Goal: Task Accomplishment & Management: Manage account settings

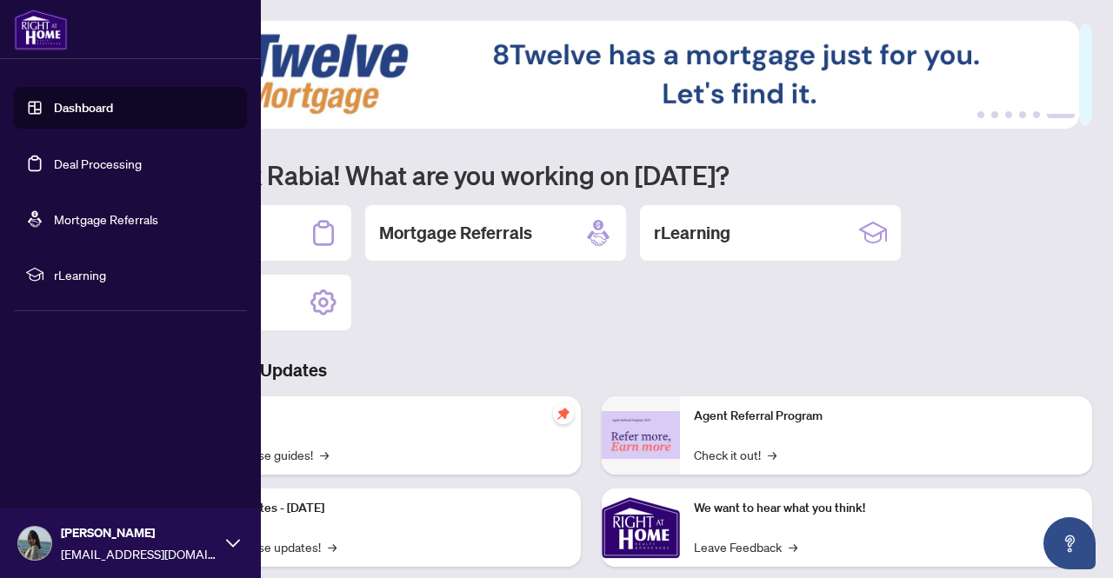
click at [89, 156] on link "Deal Processing" at bounding box center [98, 164] width 88 height 16
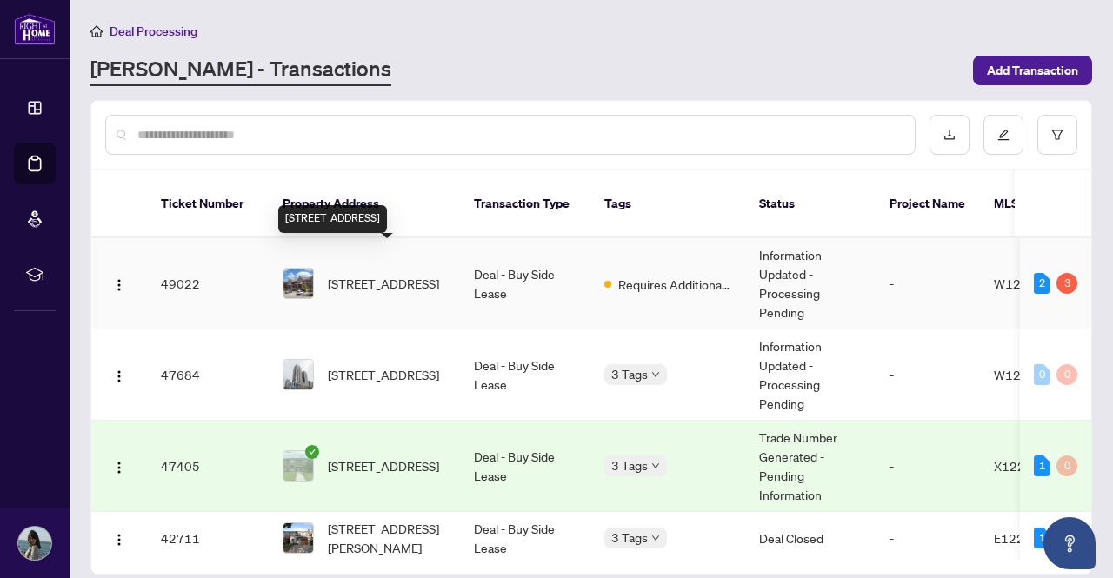
click at [379, 274] on span "[STREET_ADDRESS]" at bounding box center [383, 283] width 111 height 19
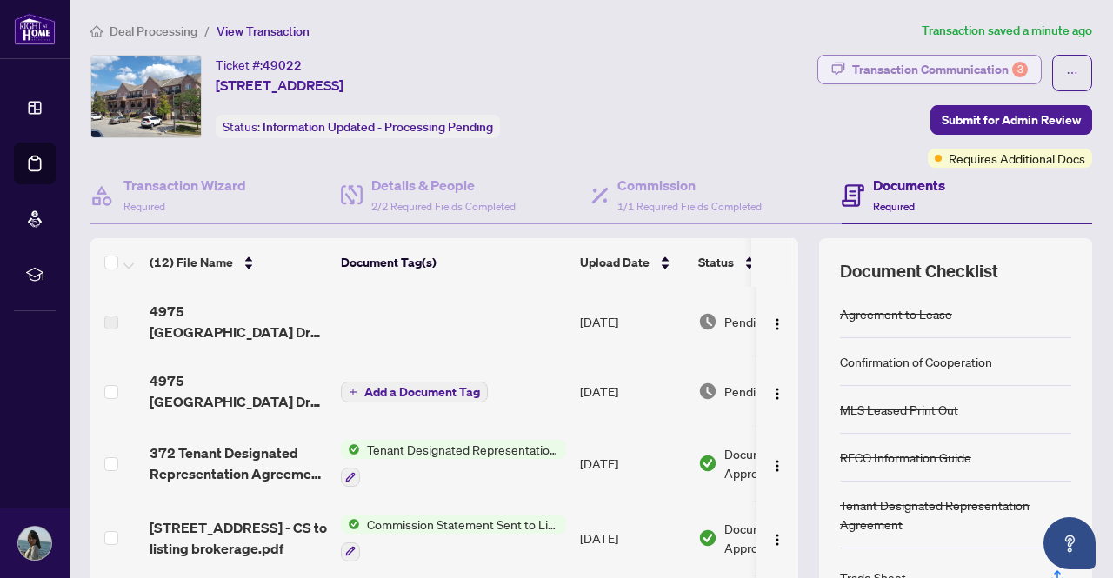
click at [895, 62] on div "Transaction Communication 3" at bounding box center [940, 70] width 176 height 28
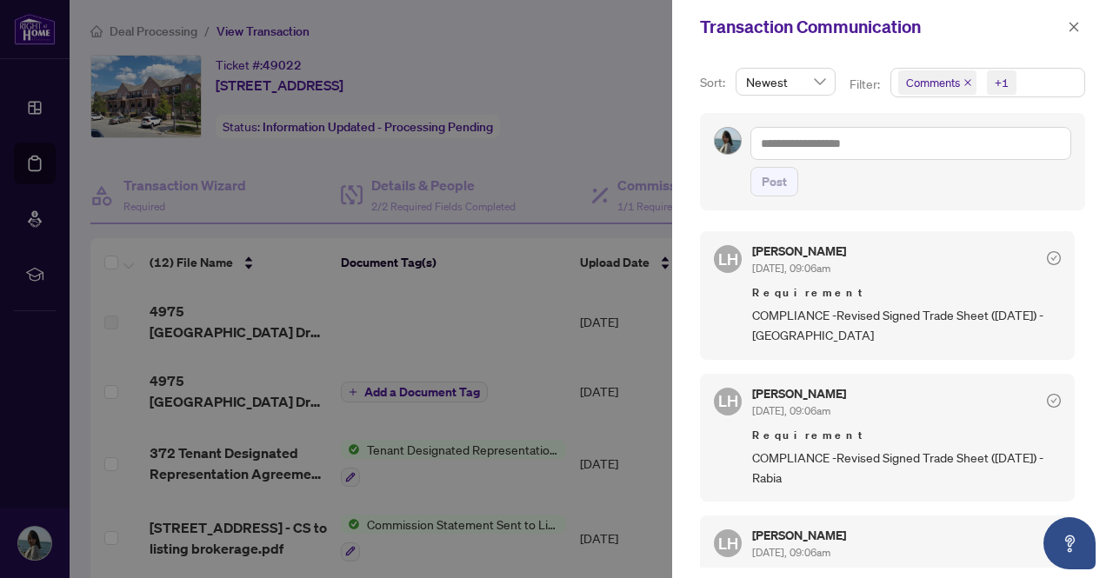
click at [518, 170] on div at bounding box center [556, 289] width 1113 height 578
click at [1068, 33] on span "button" at bounding box center [1074, 27] width 12 height 28
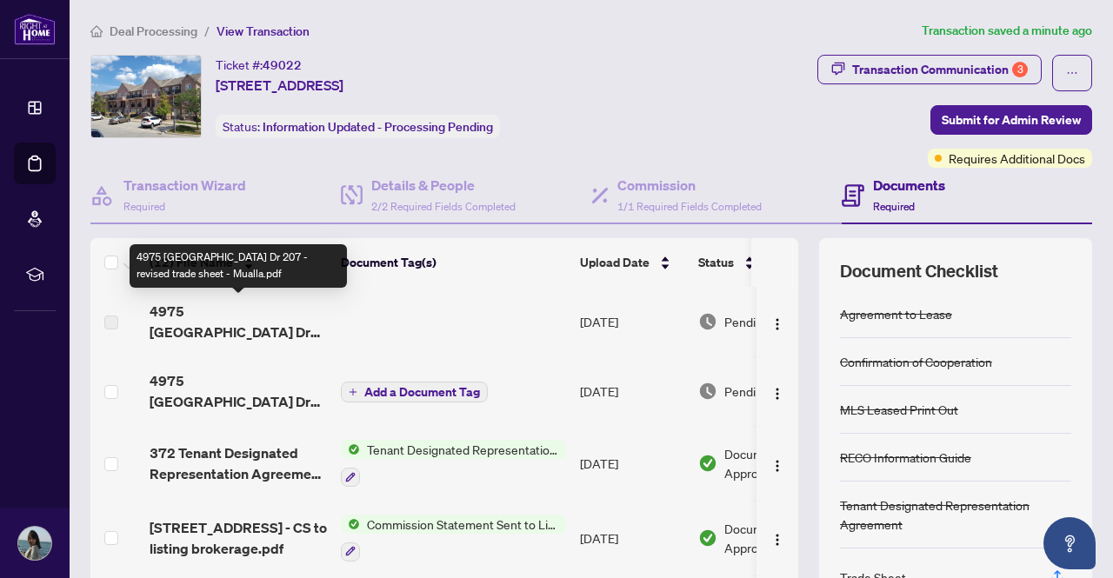
click at [242, 316] on span "4975 [GEOGRAPHIC_DATA] Dr 207 - revised trade sheet - Mualla.pdf" at bounding box center [238, 322] width 177 height 42
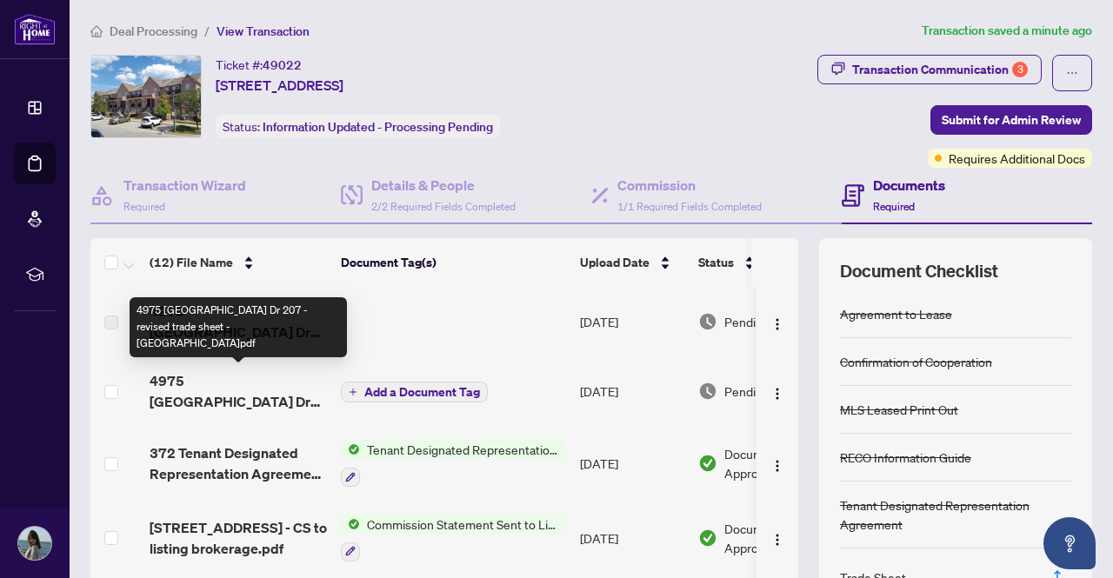
click at [242, 387] on span "4975 [GEOGRAPHIC_DATA] Dr 207 - revised trade sheet - [GEOGRAPHIC_DATA]pdf" at bounding box center [238, 391] width 177 height 42
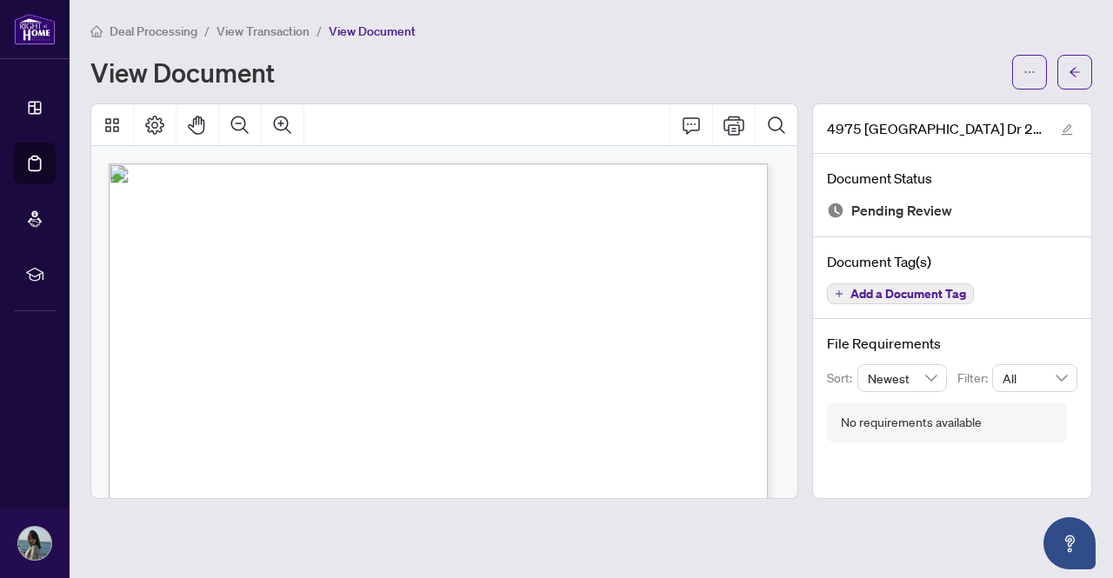
scroll to position [90, 0]
click at [1072, 69] on icon "arrow-left" at bounding box center [1074, 72] width 12 height 12
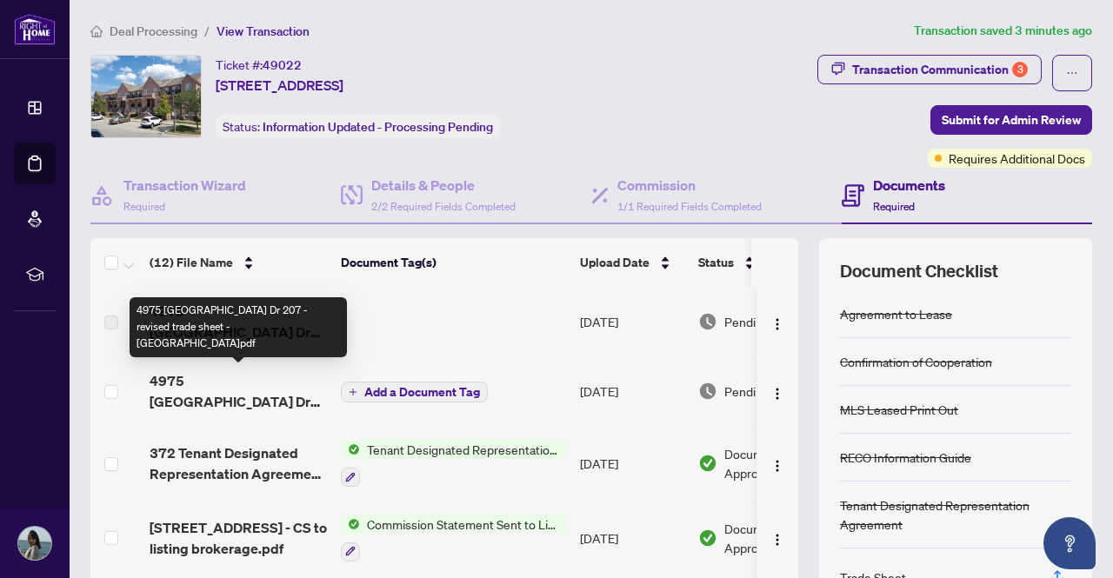
click at [224, 399] on span "4975 [GEOGRAPHIC_DATA] Dr 207 - revised trade sheet - [GEOGRAPHIC_DATA]pdf" at bounding box center [238, 391] width 177 height 42
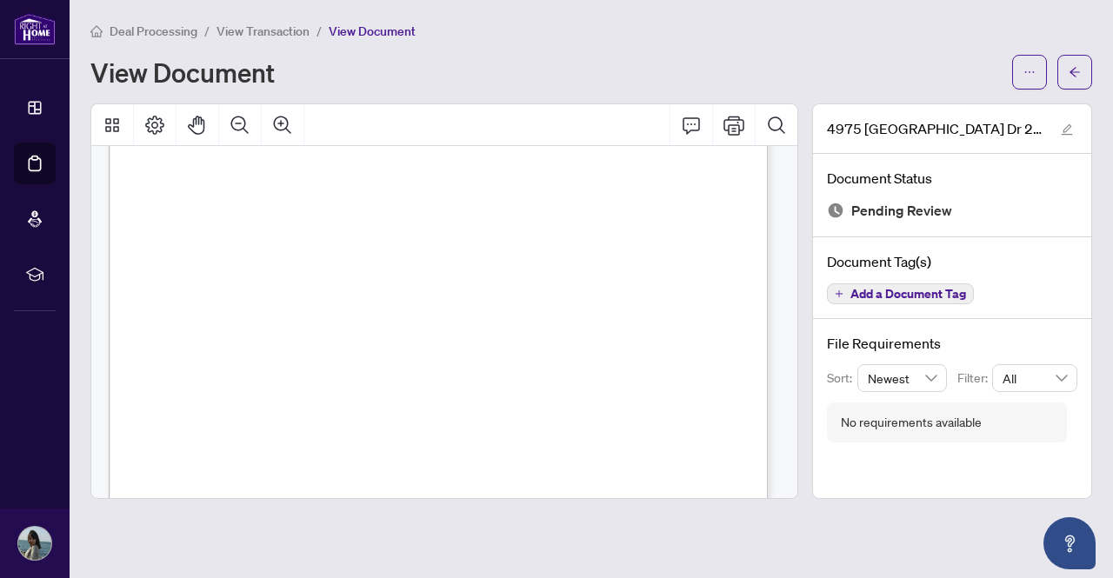
scroll to position [125, 0]
click at [1068, 72] on icon "arrow-left" at bounding box center [1074, 72] width 12 height 12
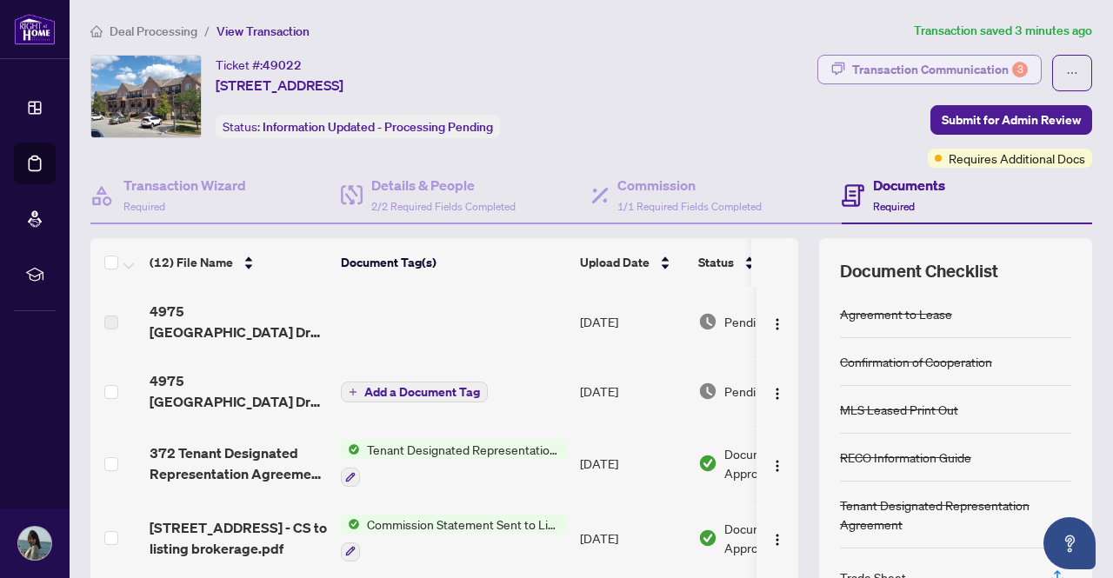
click at [955, 72] on div "Transaction Communication 3" at bounding box center [940, 70] width 176 height 28
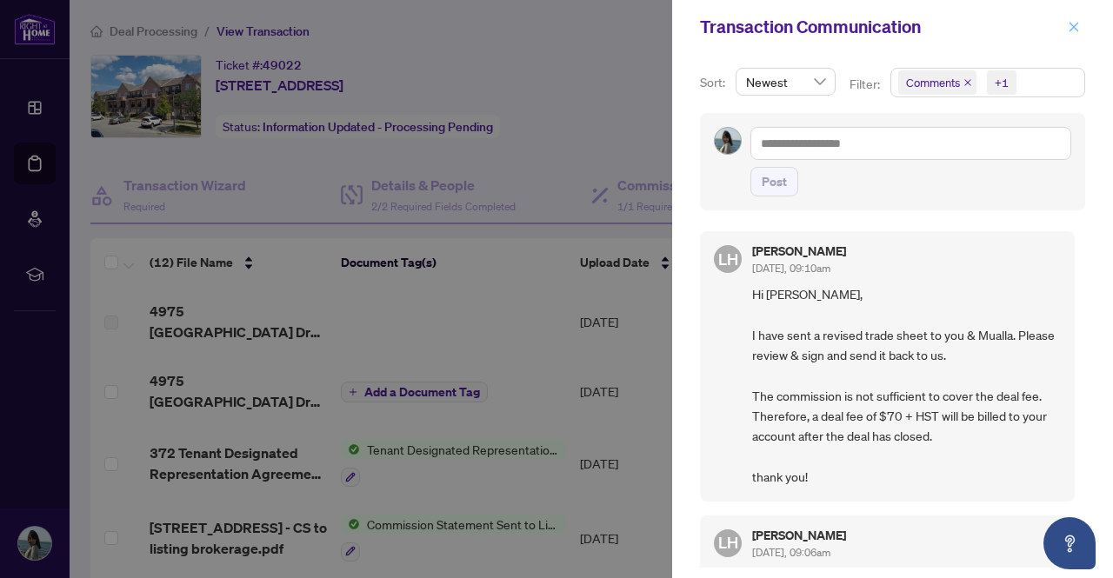
click at [1073, 27] on icon "close" at bounding box center [1074, 27] width 12 height 12
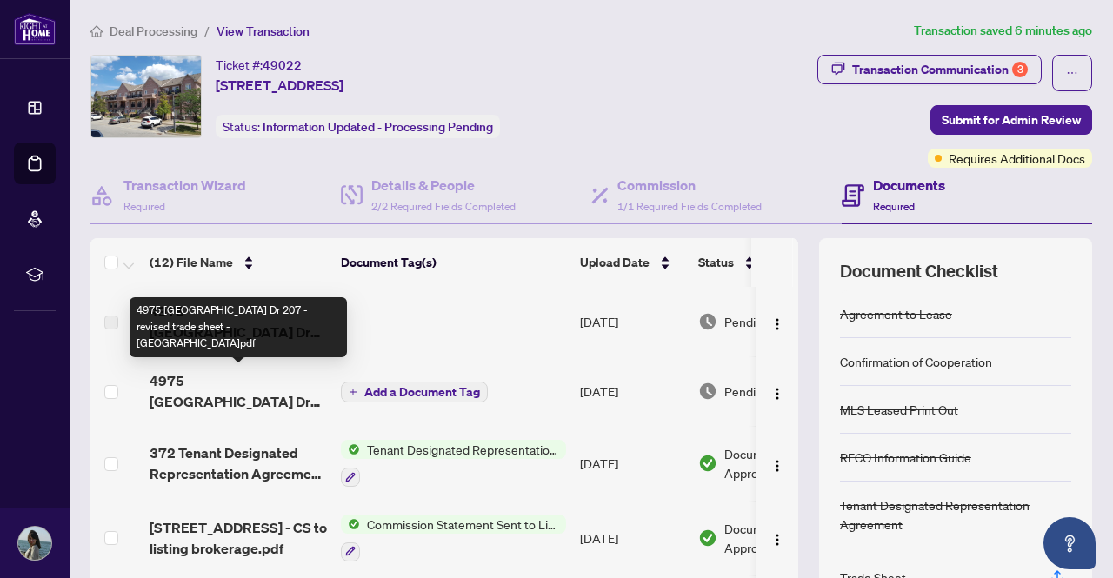
click at [243, 393] on span "4975 [GEOGRAPHIC_DATA] Dr 207 - revised trade sheet - [GEOGRAPHIC_DATA]pdf" at bounding box center [238, 391] width 177 height 42
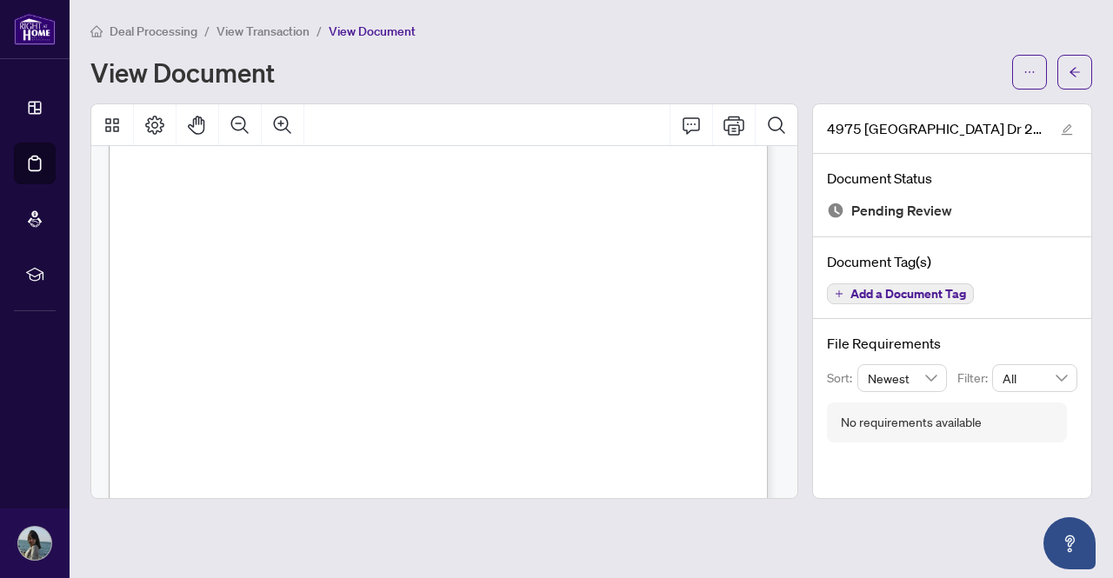
scroll to position [77, 0]
click at [784, 131] on icon "Search Document" at bounding box center [776, 124] width 17 height 17
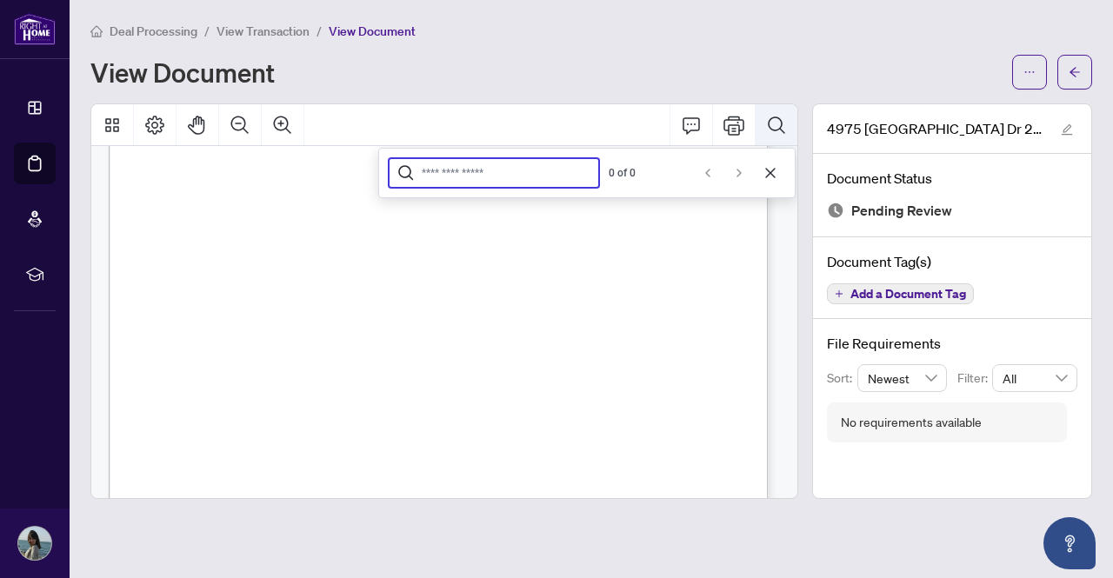
click at [784, 131] on icon "Search Document" at bounding box center [776, 124] width 17 height 17
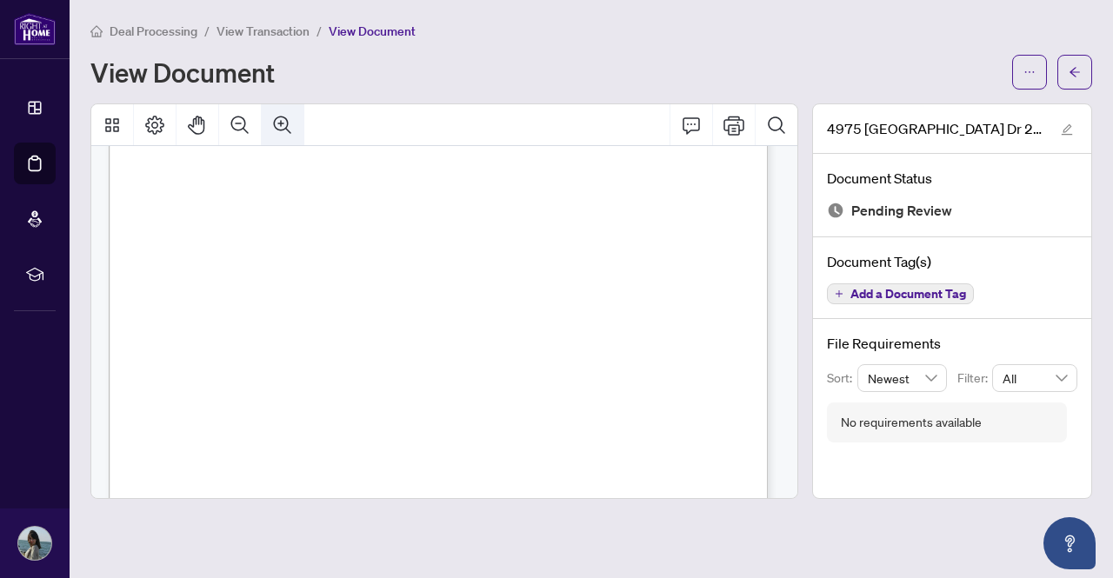
click at [269, 129] on button "Zoom In" at bounding box center [283, 125] width 42 height 42
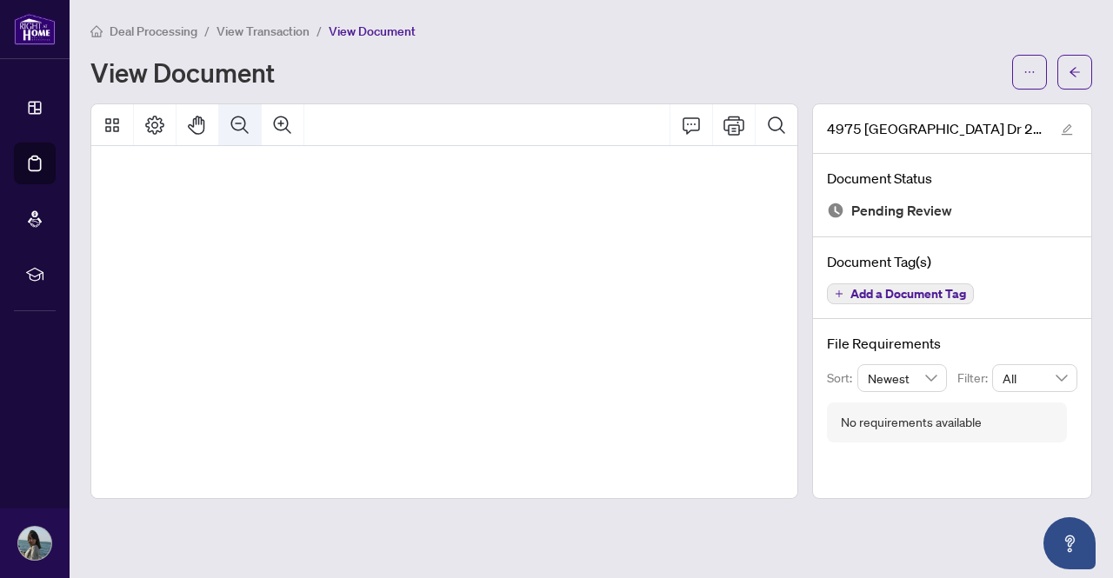
click at [245, 133] on icon "Zoom Out" at bounding box center [240, 125] width 21 height 21
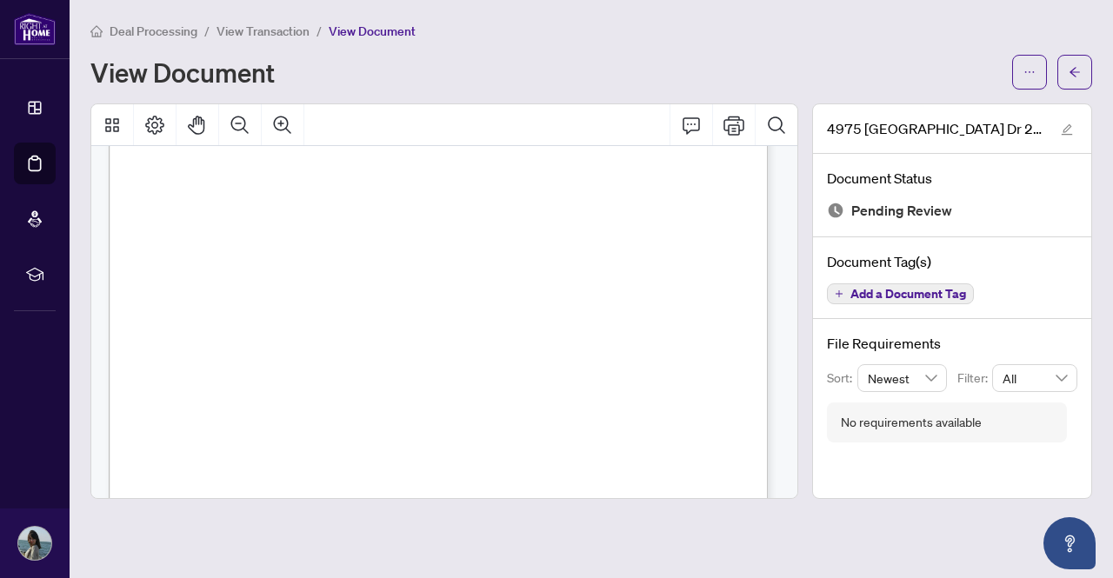
scroll to position [170, 0]
click at [176, 38] on li "Deal Processing" at bounding box center [143, 31] width 107 height 20
click at [170, 33] on span "Deal Processing" at bounding box center [154, 31] width 88 height 16
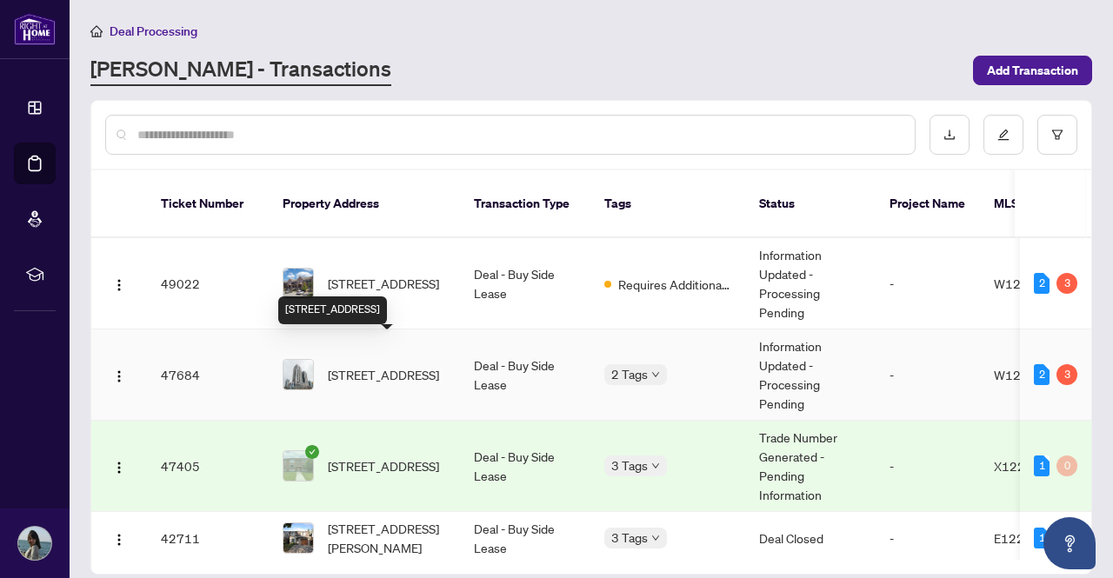
click at [396, 368] on span "[STREET_ADDRESS]" at bounding box center [383, 374] width 111 height 19
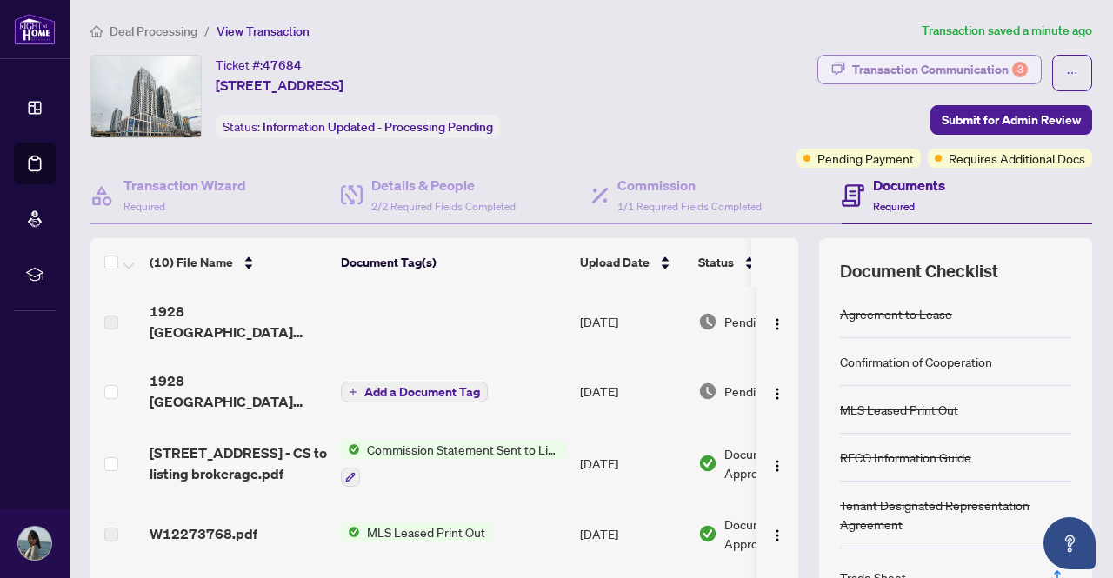
click at [888, 67] on div "Transaction Communication 3" at bounding box center [940, 70] width 176 height 28
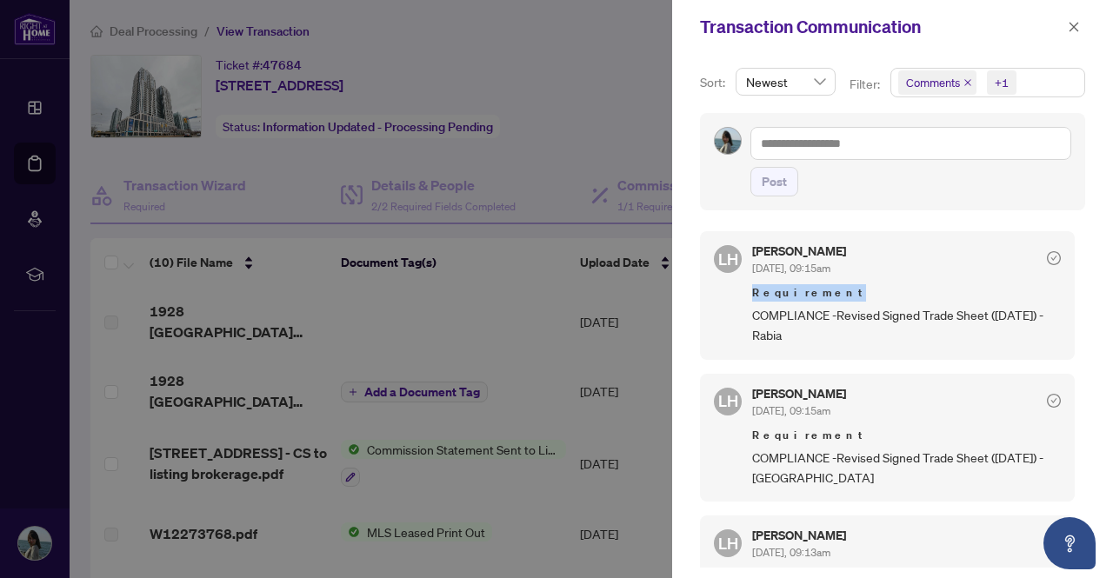
drag, startPoint x: 1080, startPoint y: 257, endPoint x: 1080, endPoint y: 290, distance: 33.0
click at [1080, 290] on div "Sort: Newest Filter: Comments +1 Post LH [PERSON_NAME] [DATE], 09:15am Requirem…" at bounding box center [892, 316] width 441 height 524
click at [1081, 23] on button "button" at bounding box center [1073, 27] width 23 height 21
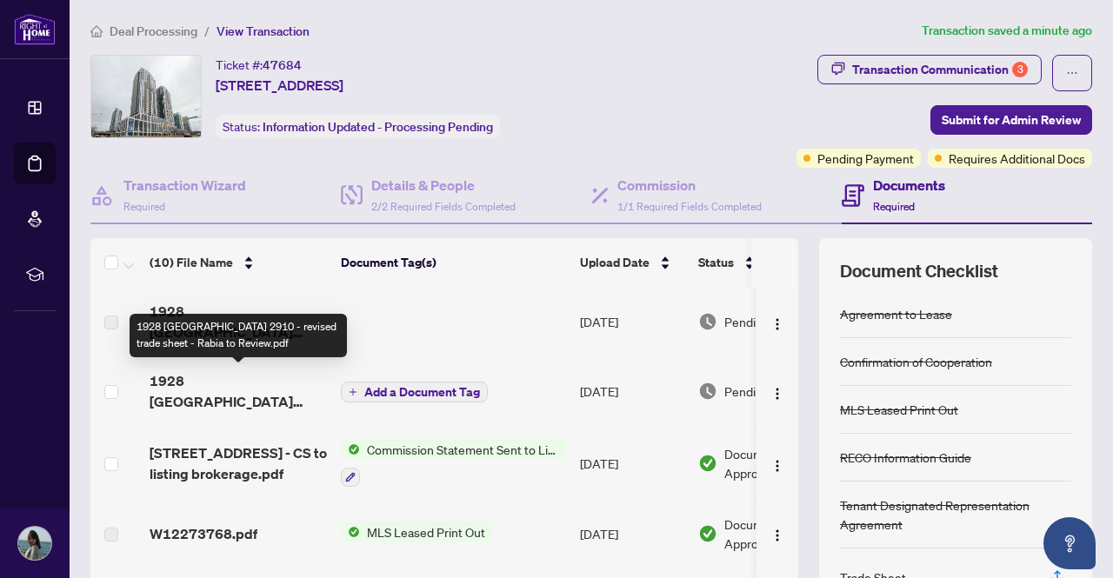
click at [250, 391] on span "1928 [GEOGRAPHIC_DATA] 2910 - revised trade sheet - Rabia to Review.pdf" at bounding box center [238, 391] width 177 height 42
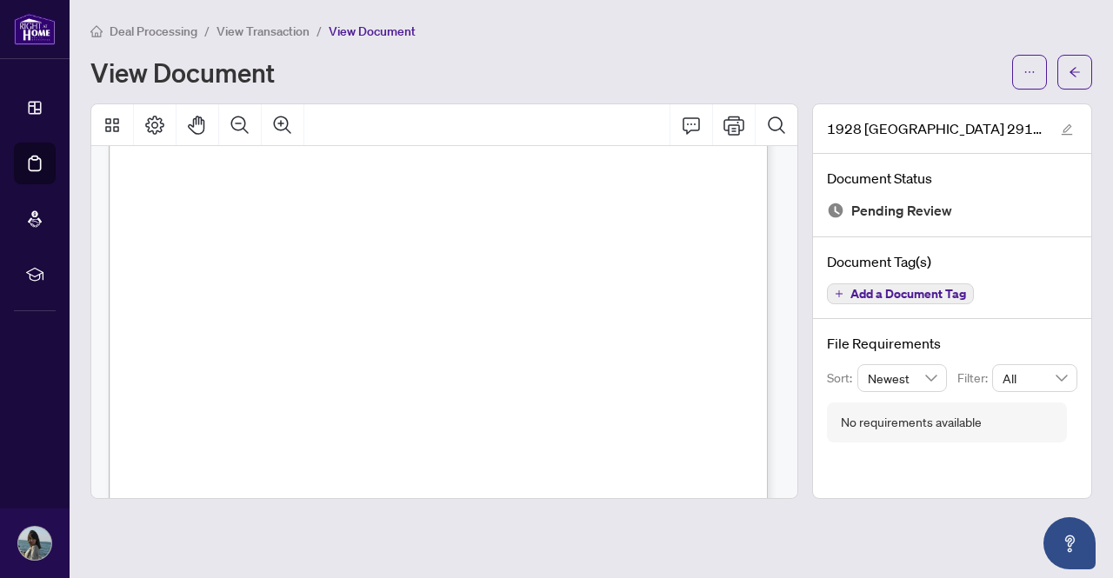
scroll to position [141, 0]
click at [163, 36] on span "Deal Processing" at bounding box center [154, 31] width 88 height 16
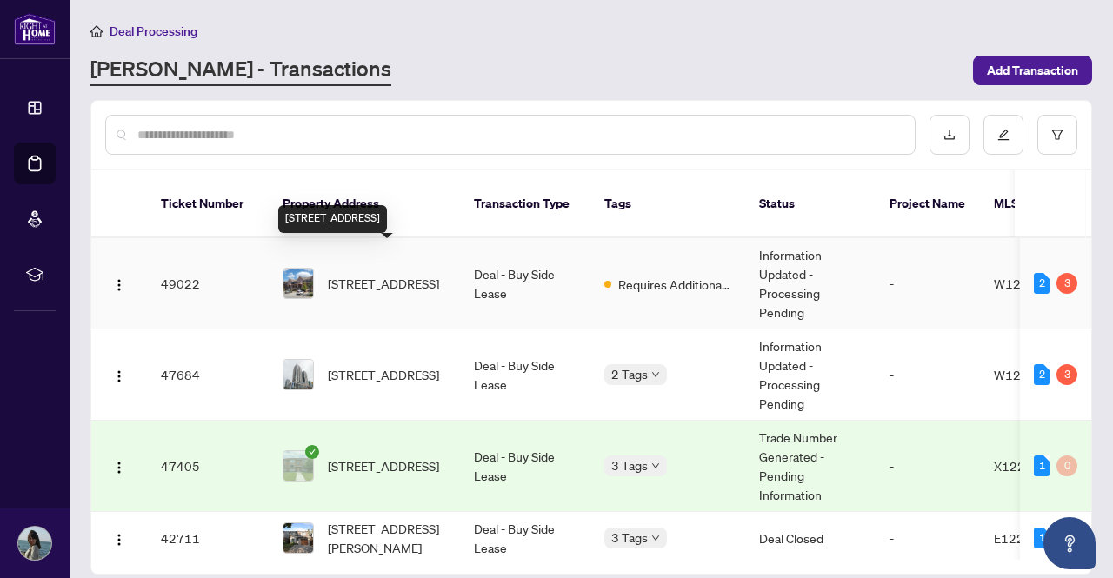
click at [363, 274] on span "[STREET_ADDRESS]" at bounding box center [383, 283] width 111 height 19
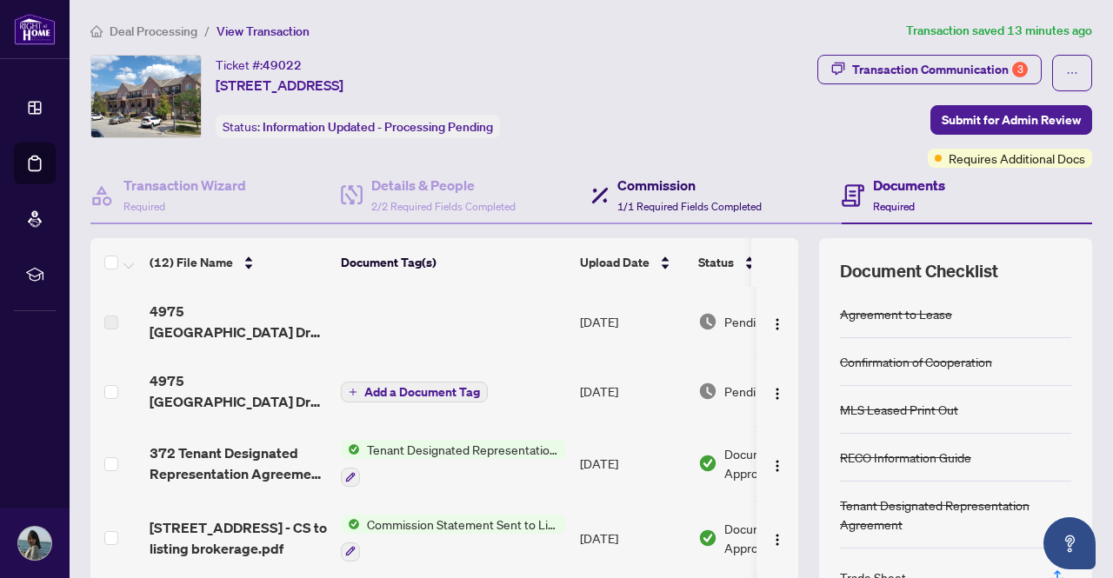
click at [666, 196] on div "Commission 1/1 Required Fields Completed" at bounding box center [689, 195] width 144 height 41
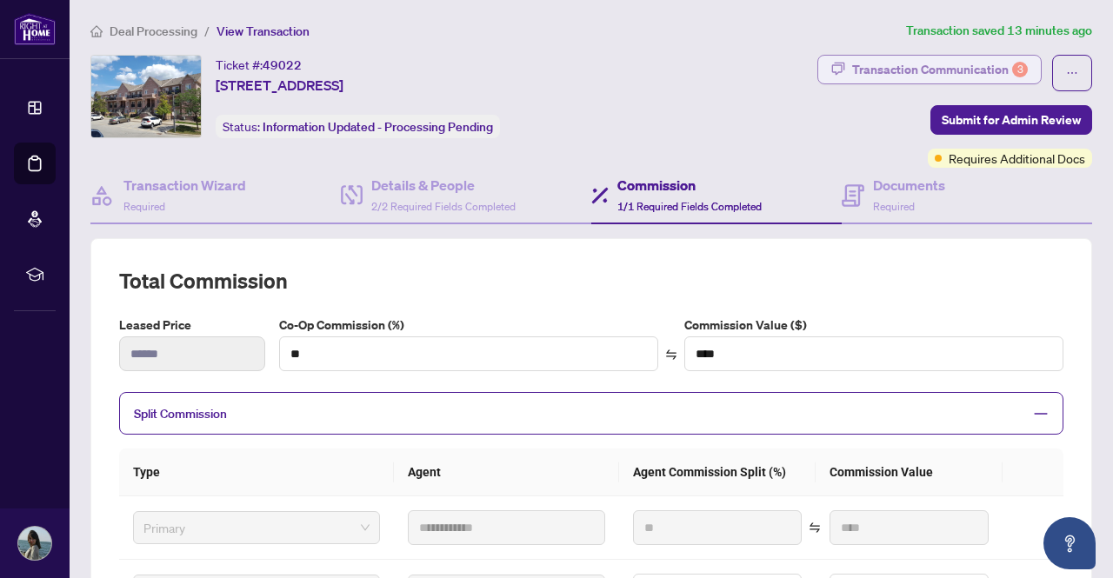
click at [870, 62] on div "Transaction Communication 3" at bounding box center [940, 70] width 176 height 28
type textarea "**********"
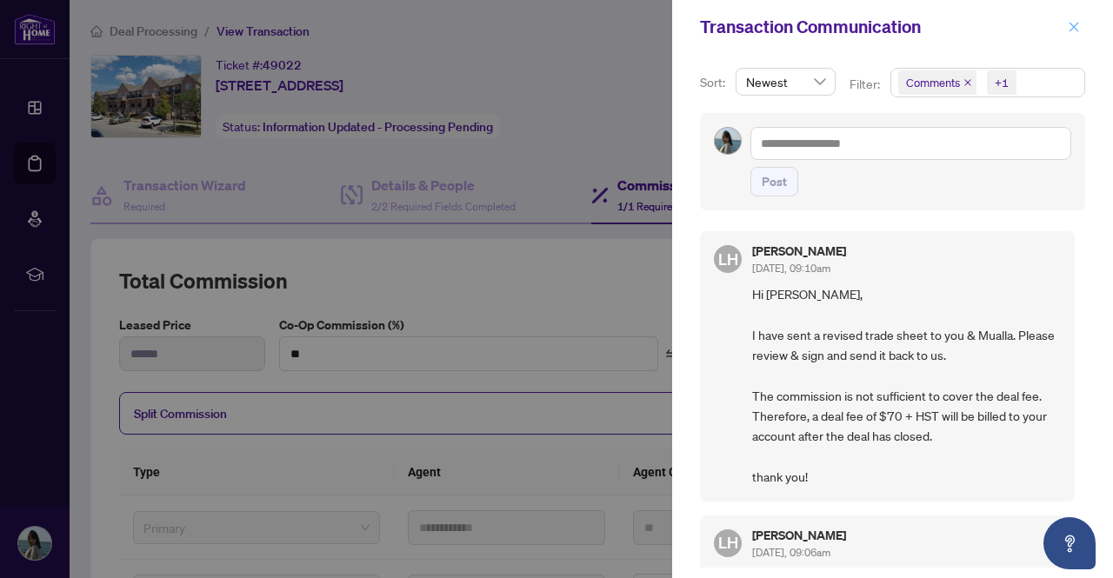
click at [1075, 19] on span "button" at bounding box center [1074, 27] width 12 height 28
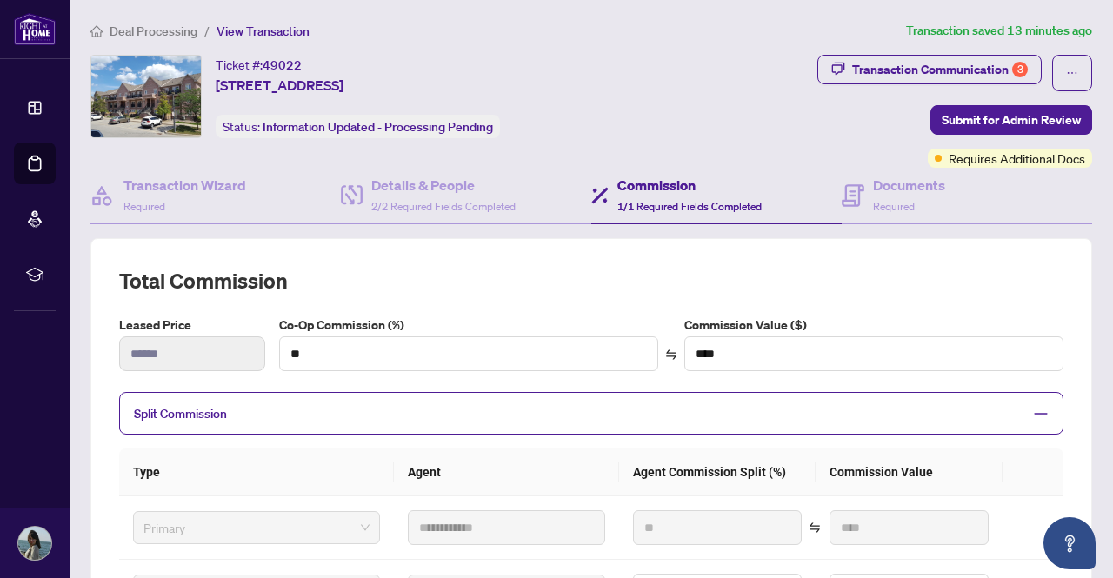
click at [182, 36] on span "Deal Processing" at bounding box center [154, 31] width 88 height 16
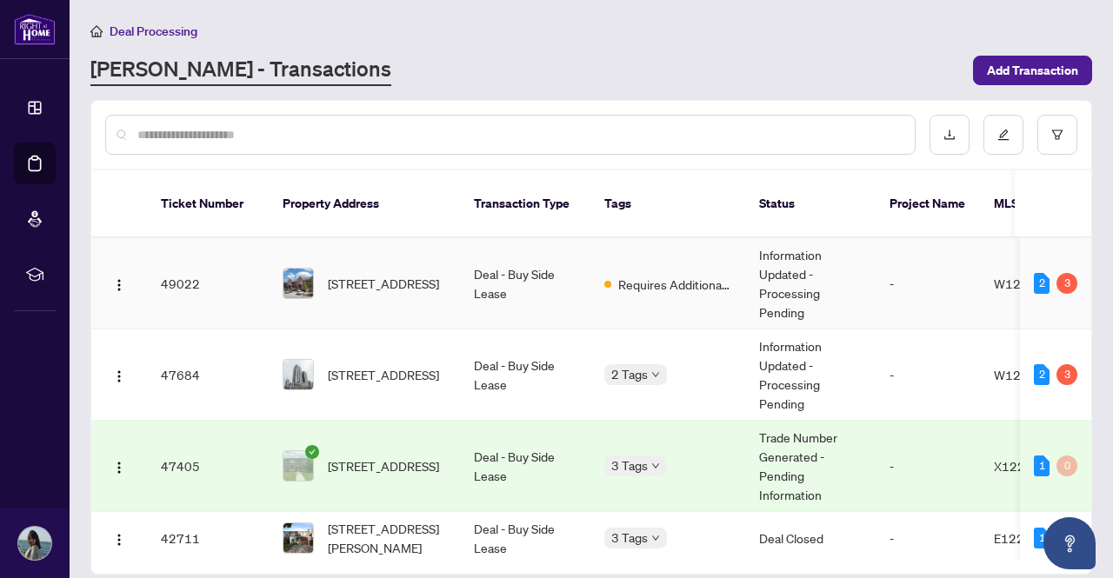
click at [341, 238] on td "[STREET_ADDRESS]" at bounding box center [364, 283] width 191 height 91
